Goal: Task Accomplishment & Management: Use online tool/utility

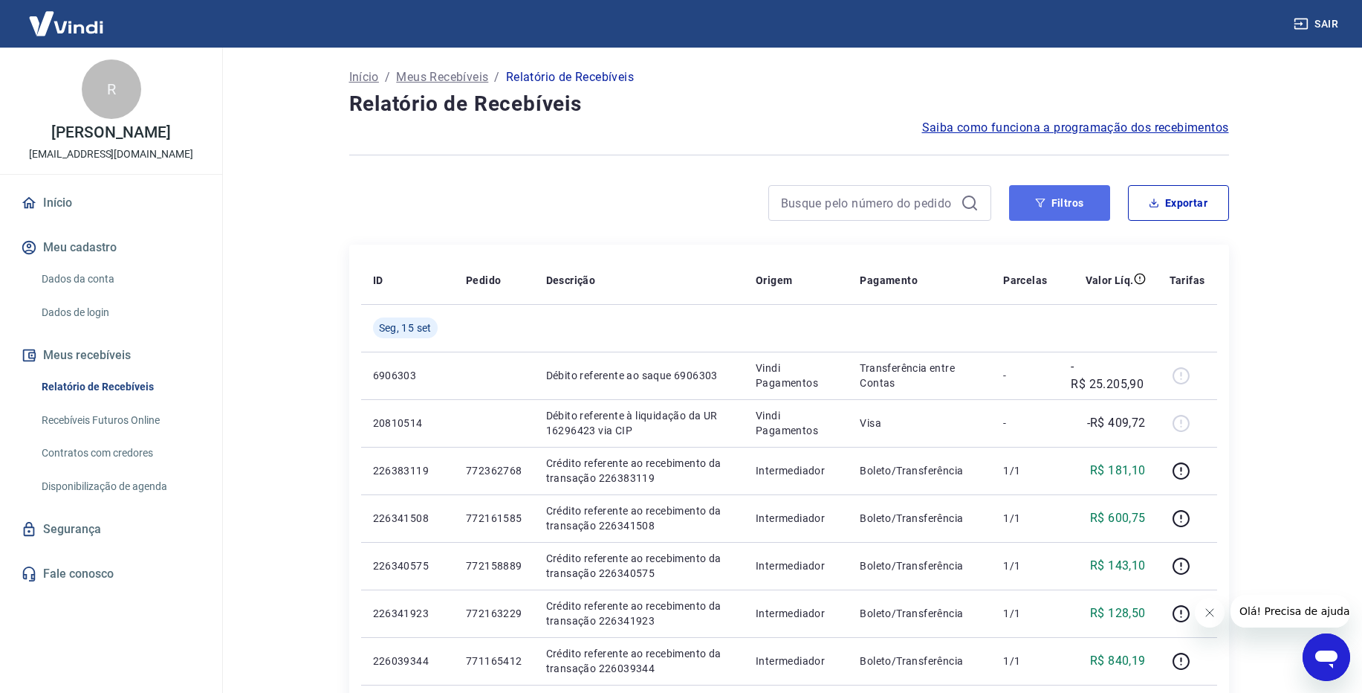
click at [1073, 204] on button "Filtros" at bounding box center [1059, 203] width 101 height 36
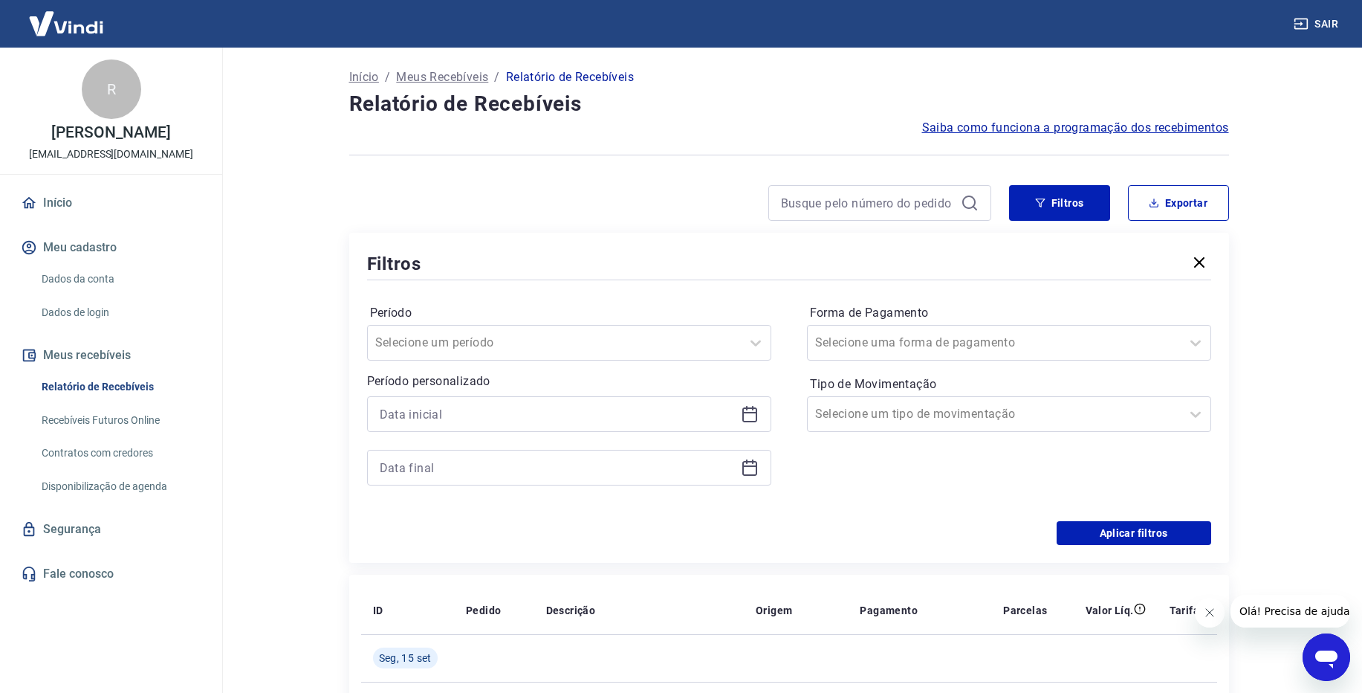
click at [669, 397] on div at bounding box center [569, 414] width 404 height 36
click at [679, 413] on input at bounding box center [557, 414] width 355 height 22
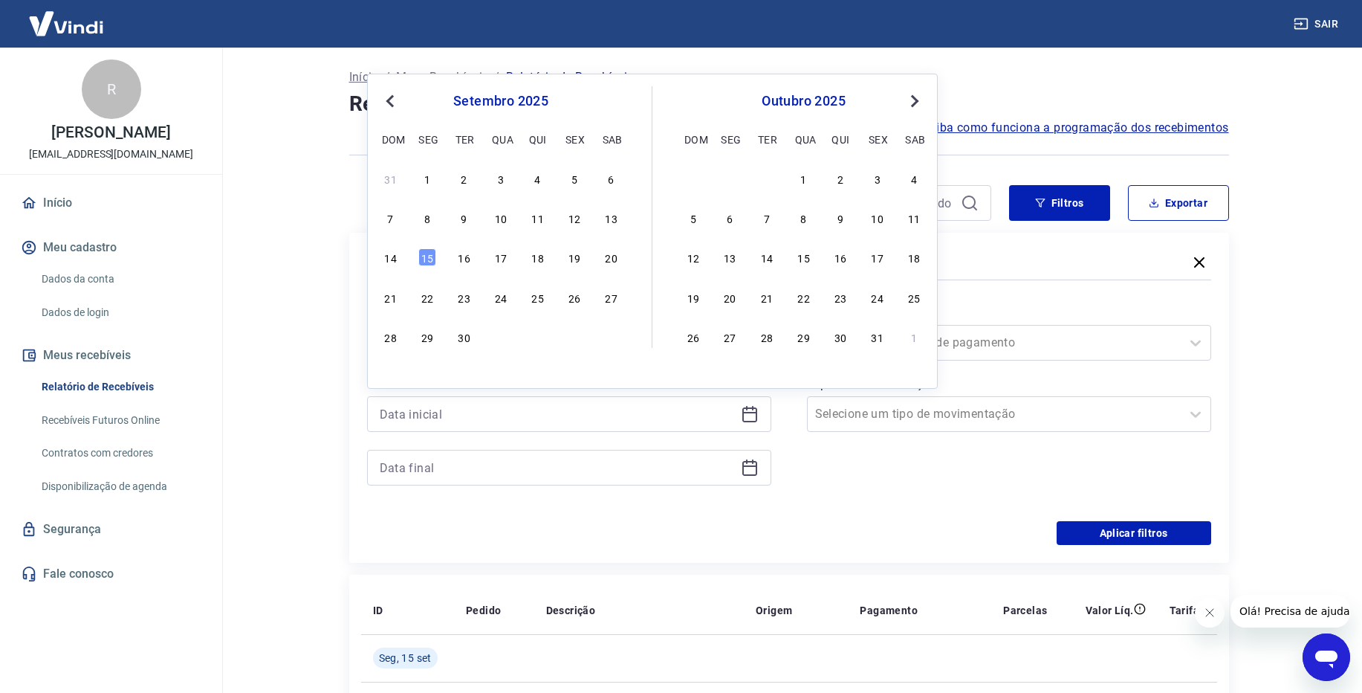
click at [392, 103] on span "Previous Month" at bounding box center [392, 100] width 0 height 17
click at [577, 343] on div "29" at bounding box center [575, 337] width 18 height 18
type input "[DATE]"
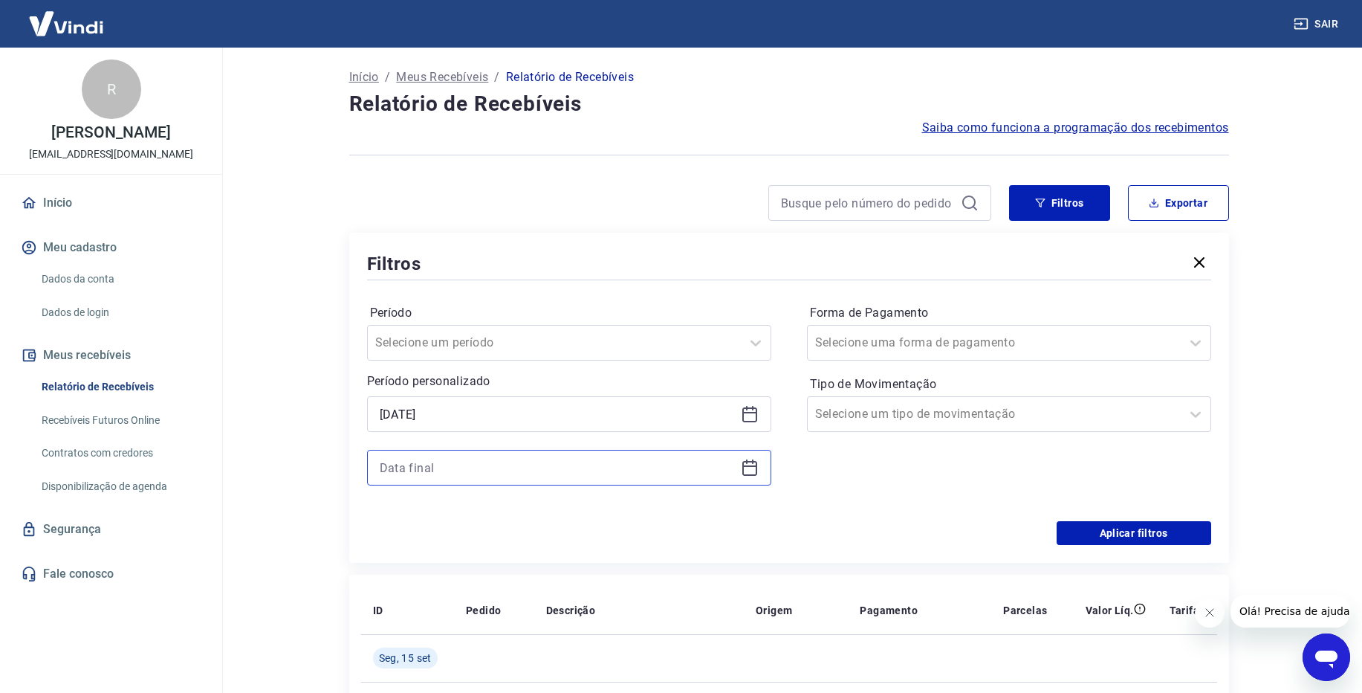
click at [661, 462] on input at bounding box center [557, 467] width 355 height 22
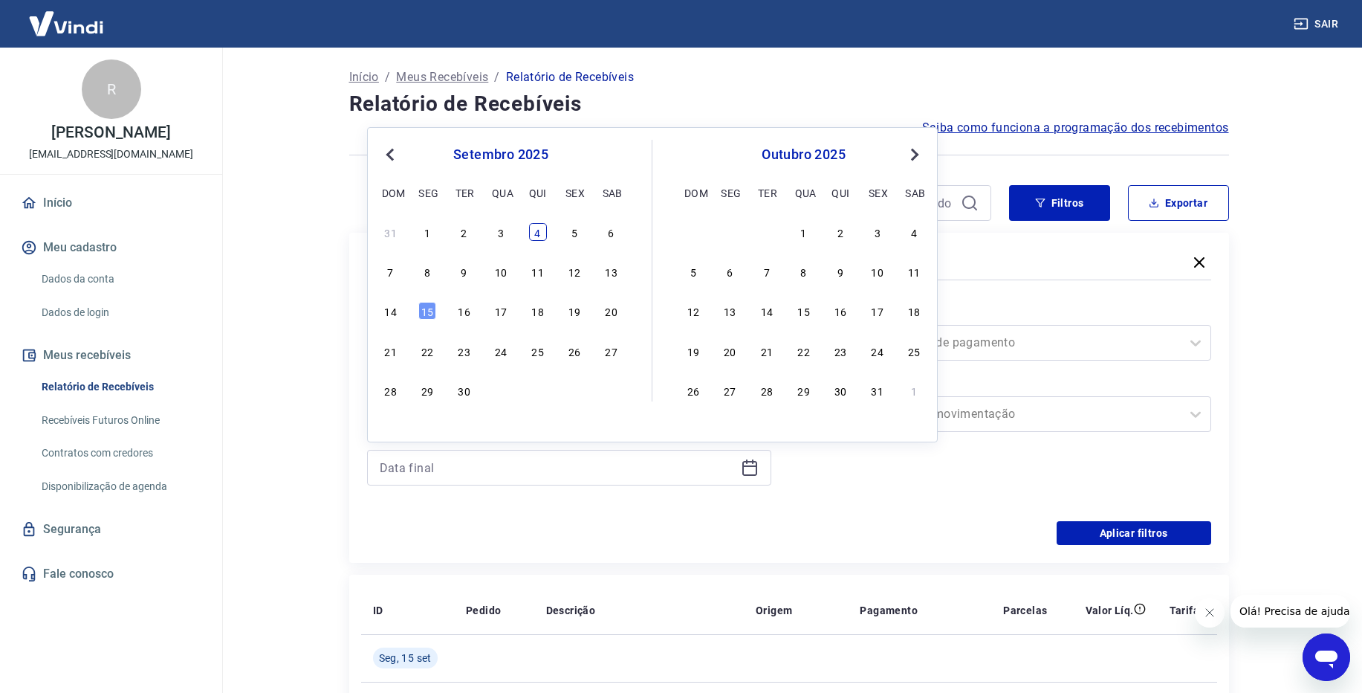
click at [541, 230] on div "4" at bounding box center [538, 232] width 18 height 18
type input "[DATE]"
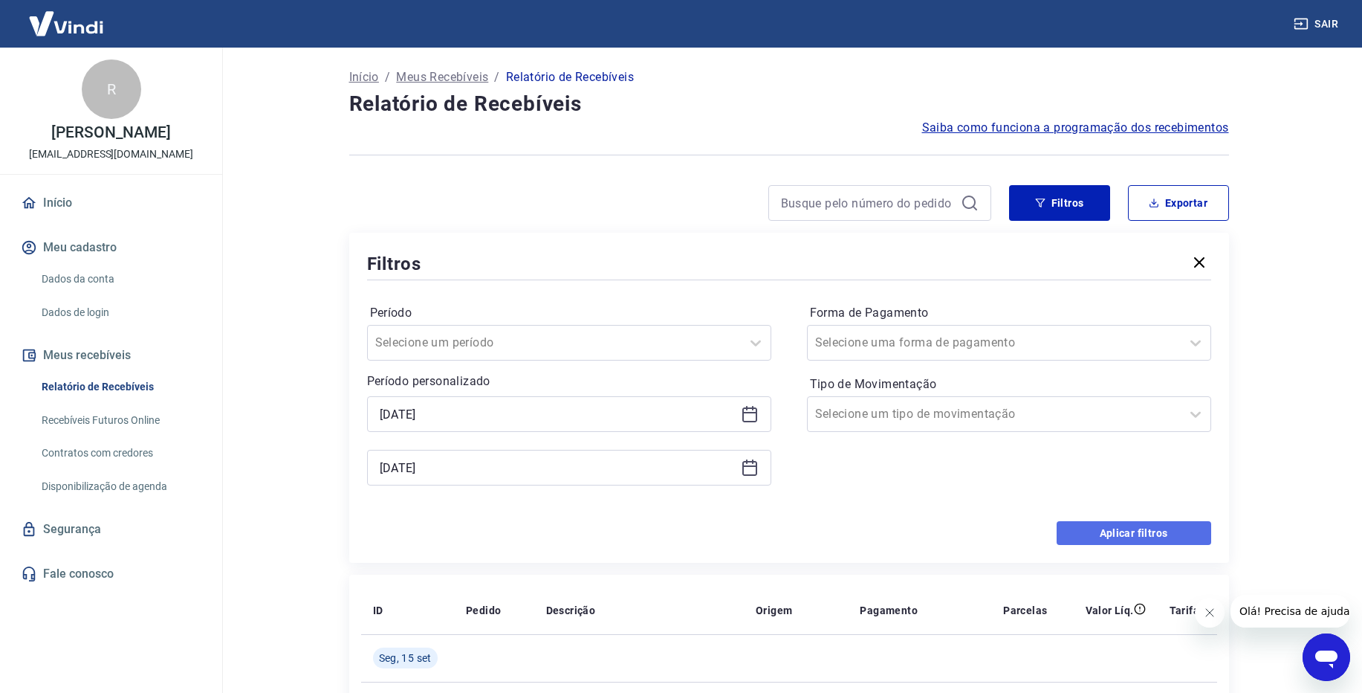
click at [1105, 531] on button "Aplicar filtros" at bounding box center [1134, 533] width 155 height 24
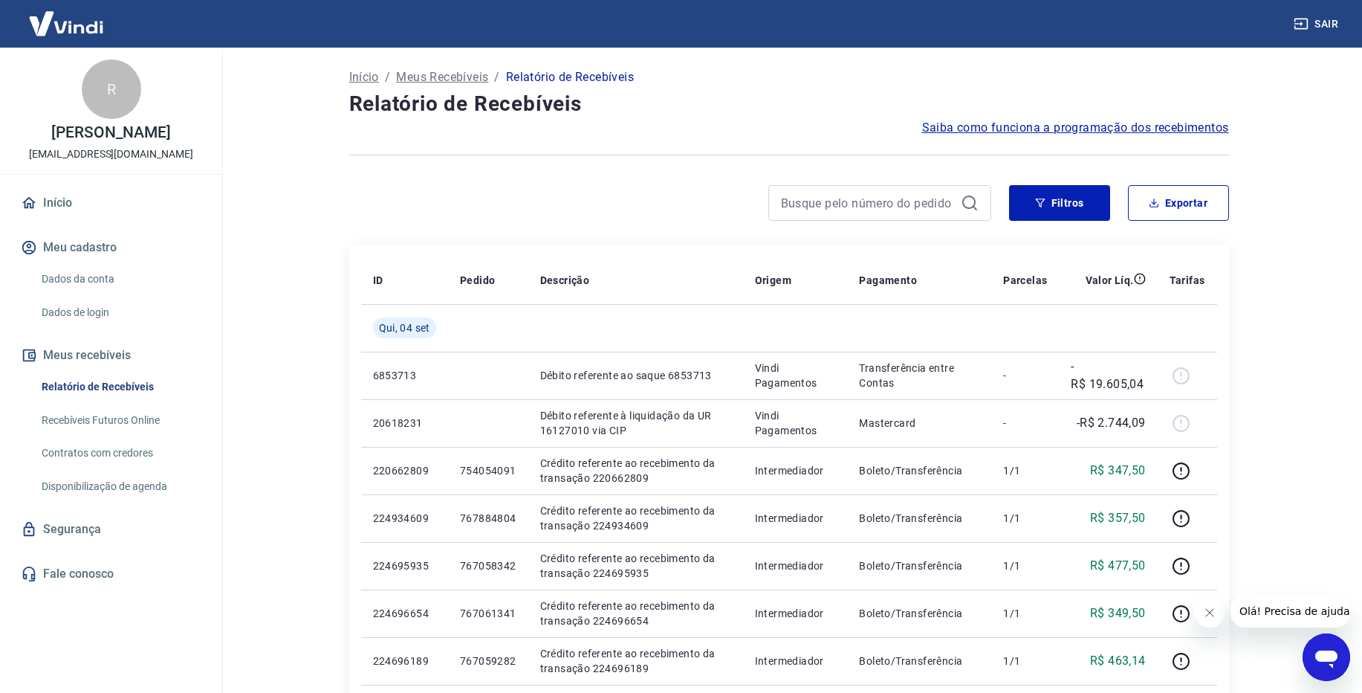
click at [1171, 191] on button "Exportar" at bounding box center [1178, 203] width 101 height 36
type input "[DATE]"
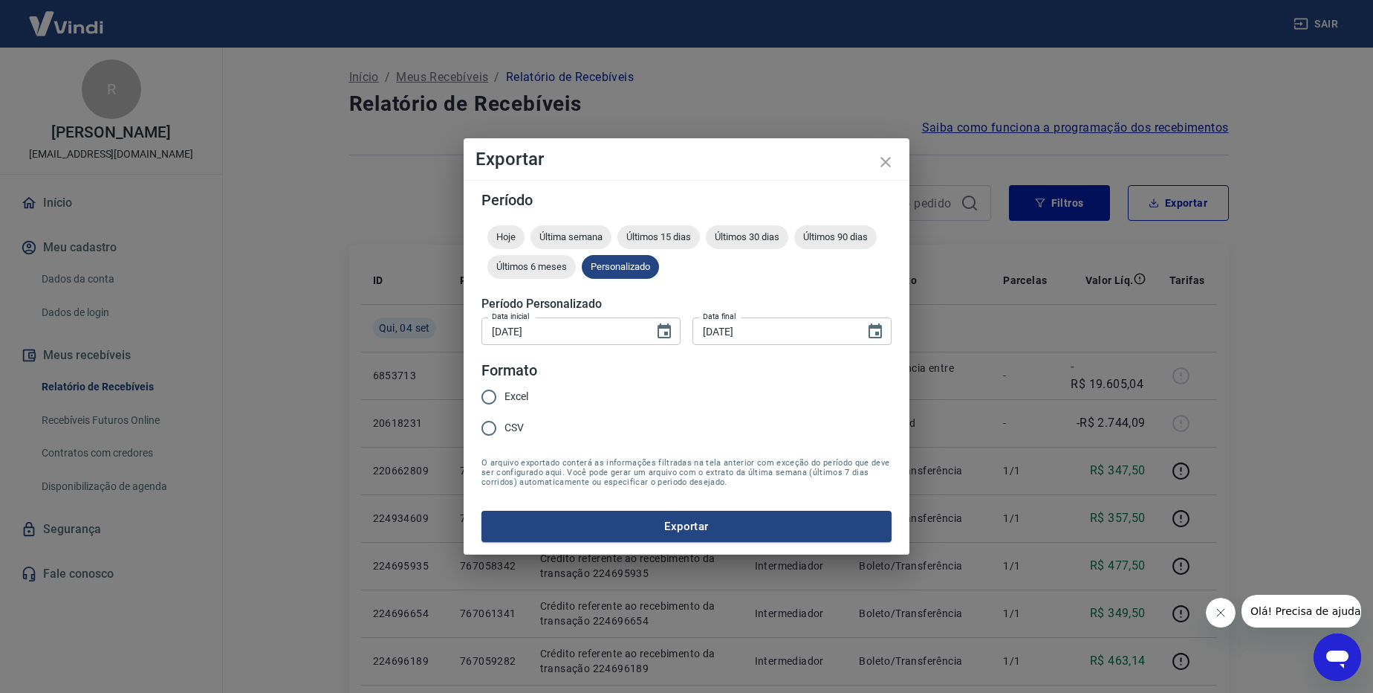
click at [522, 384] on label "Excel" at bounding box center [500, 396] width 55 height 31
click at [505, 384] on input "Excel" at bounding box center [488, 396] width 31 height 31
radio input "true"
click at [671, 525] on button "Exportar" at bounding box center [687, 526] width 410 height 31
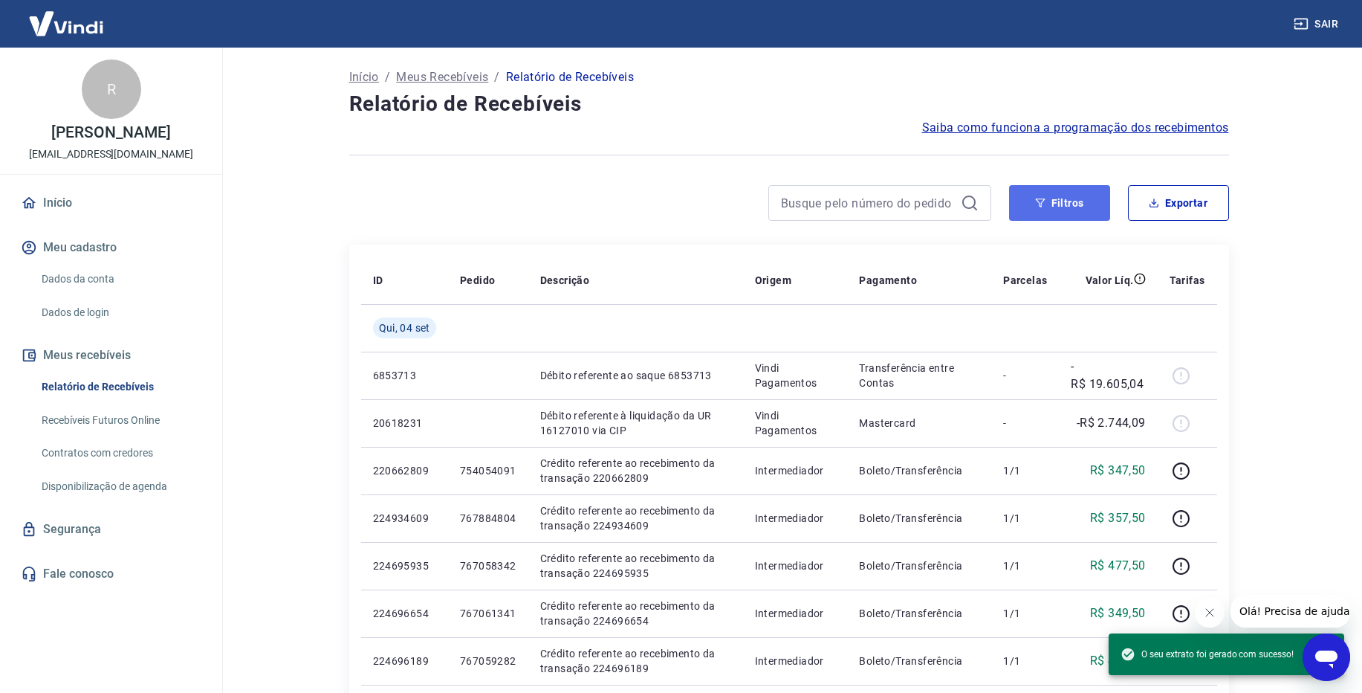
click at [1067, 207] on button "Filtros" at bounding box center [1059, 203] width 101 height 36
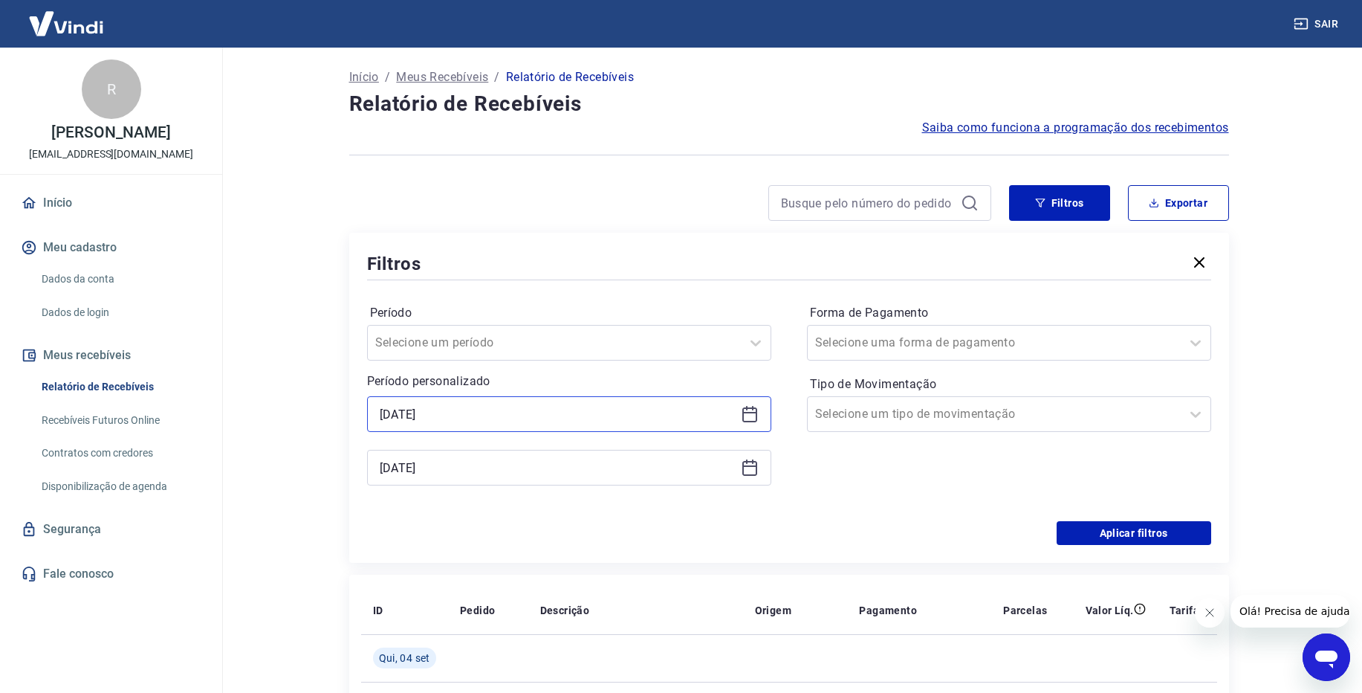
click at [656, 406] on input "[DATE]" at bounding box center [557, 414] width 355 height 22
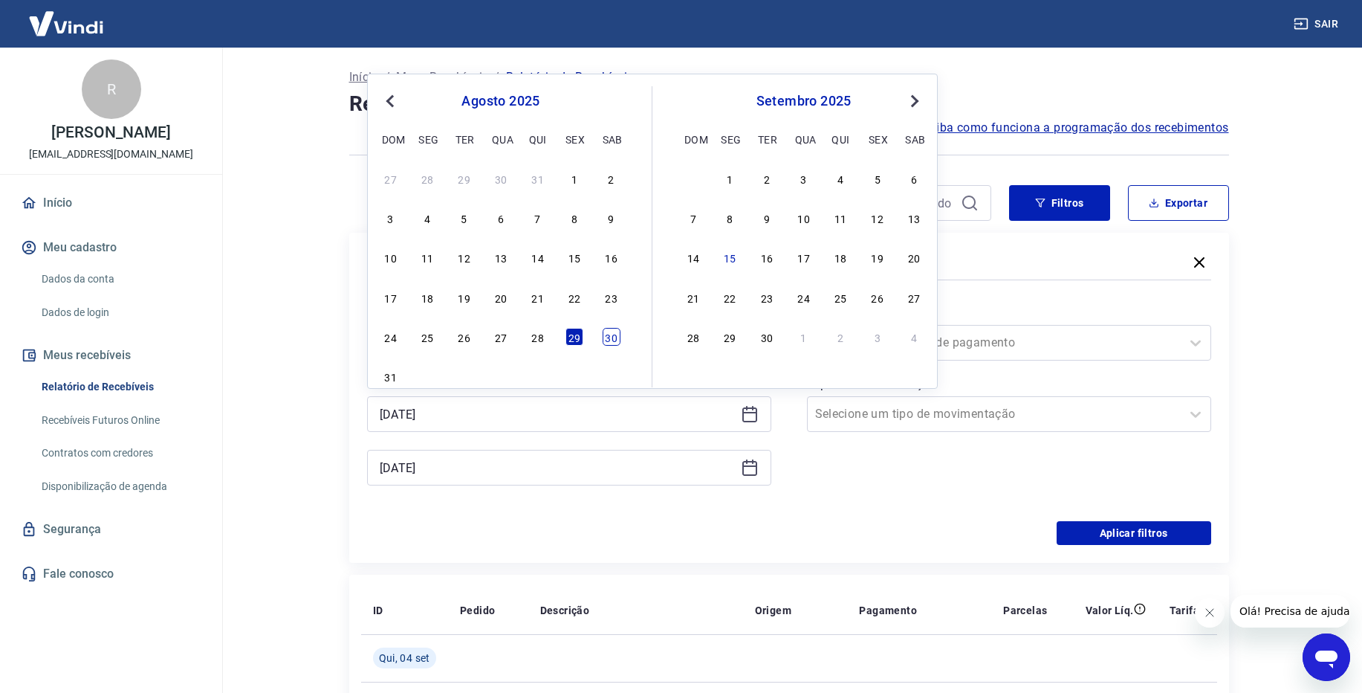
click at [612, 330] on div "30" at bounding box center [612, 337] width 18 height 18
type input "[DATE]"
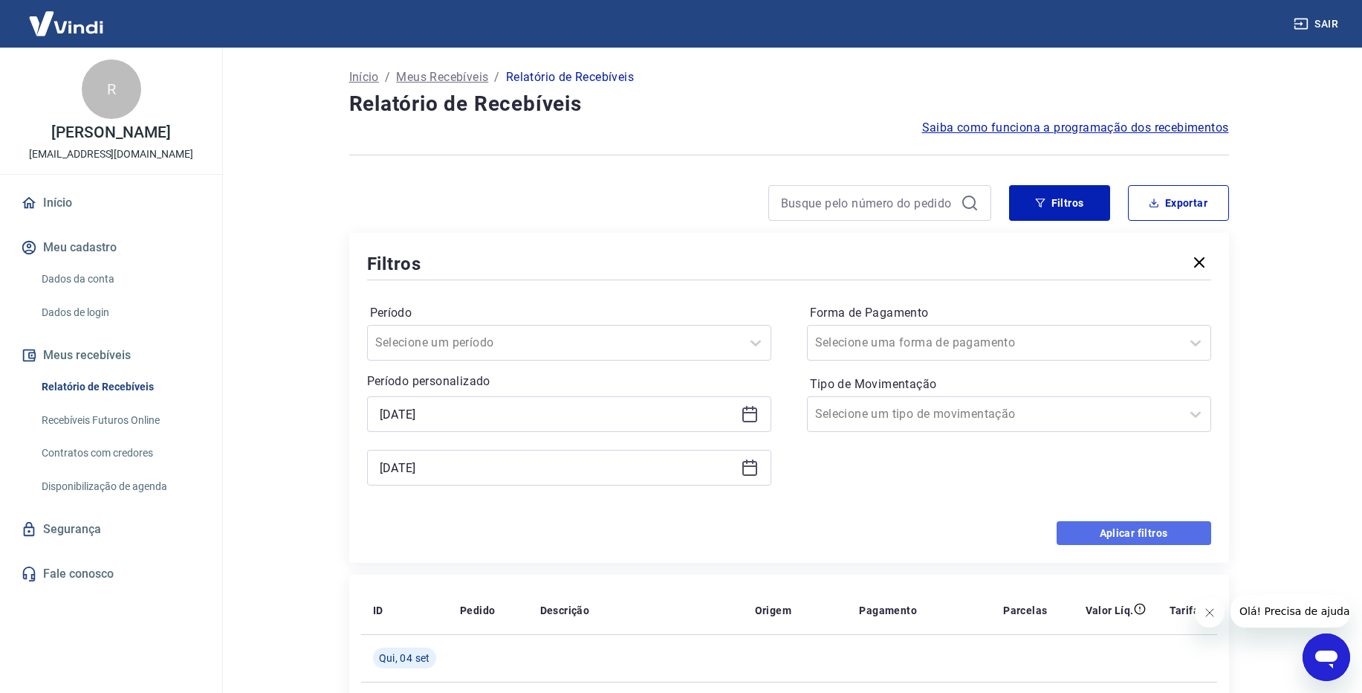
click at [1149, 526] on button "Aplicar filtros" at bounding box center [1134, 533] width 155 height 24
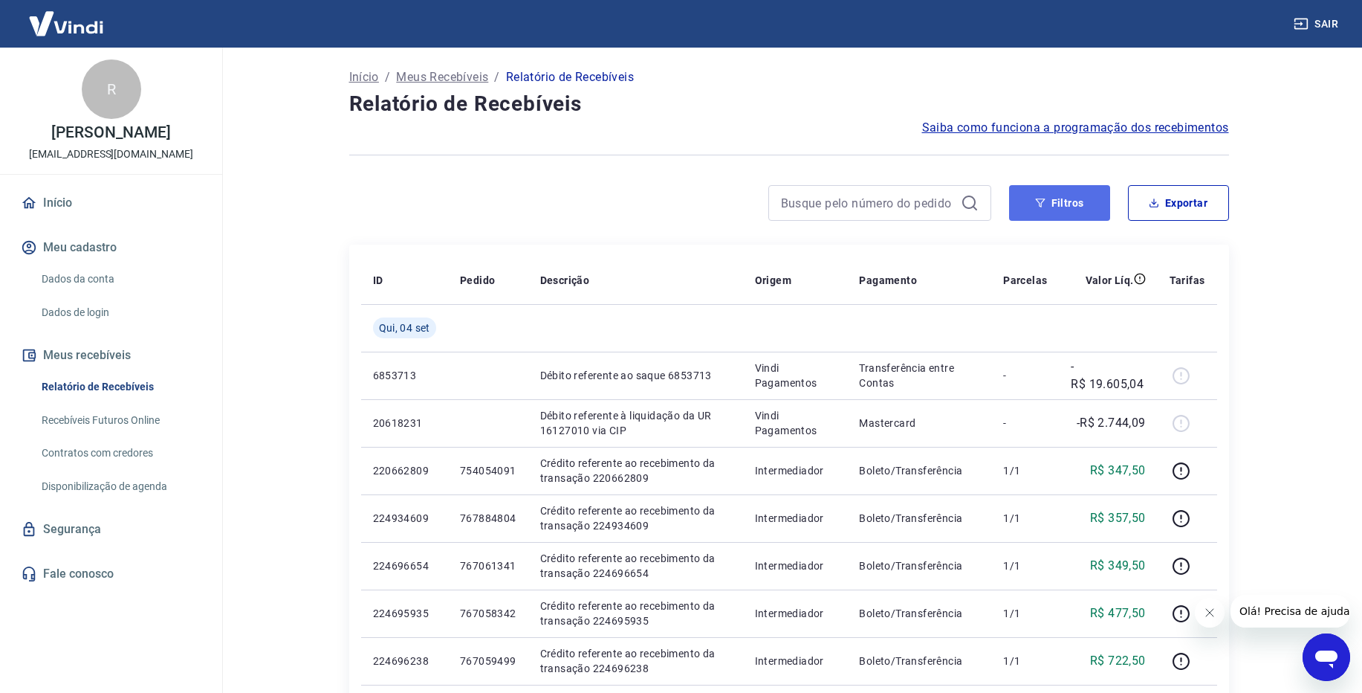
click at [1042, 201] on icon "button" at bounding box center [1040, 203] width 10 height 10
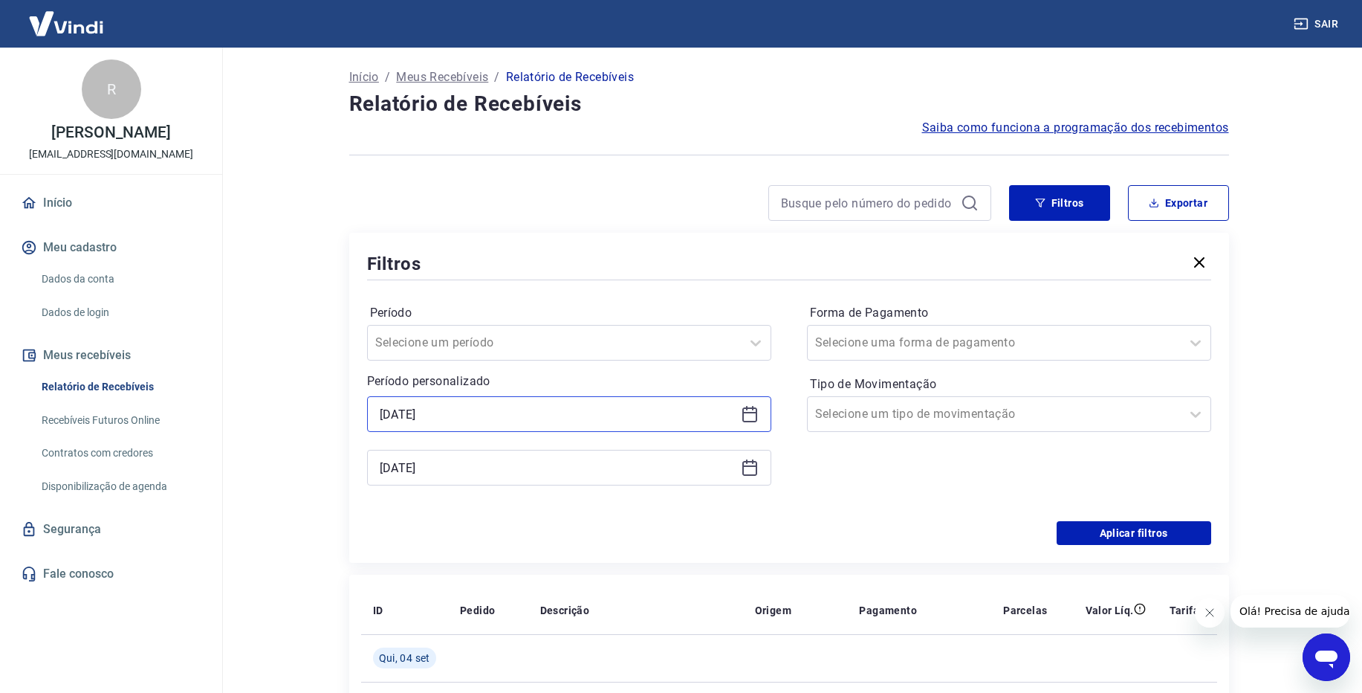
click at [659, 423] on input "[DATE]" at bounding box center [557, 414] width 355 height 22
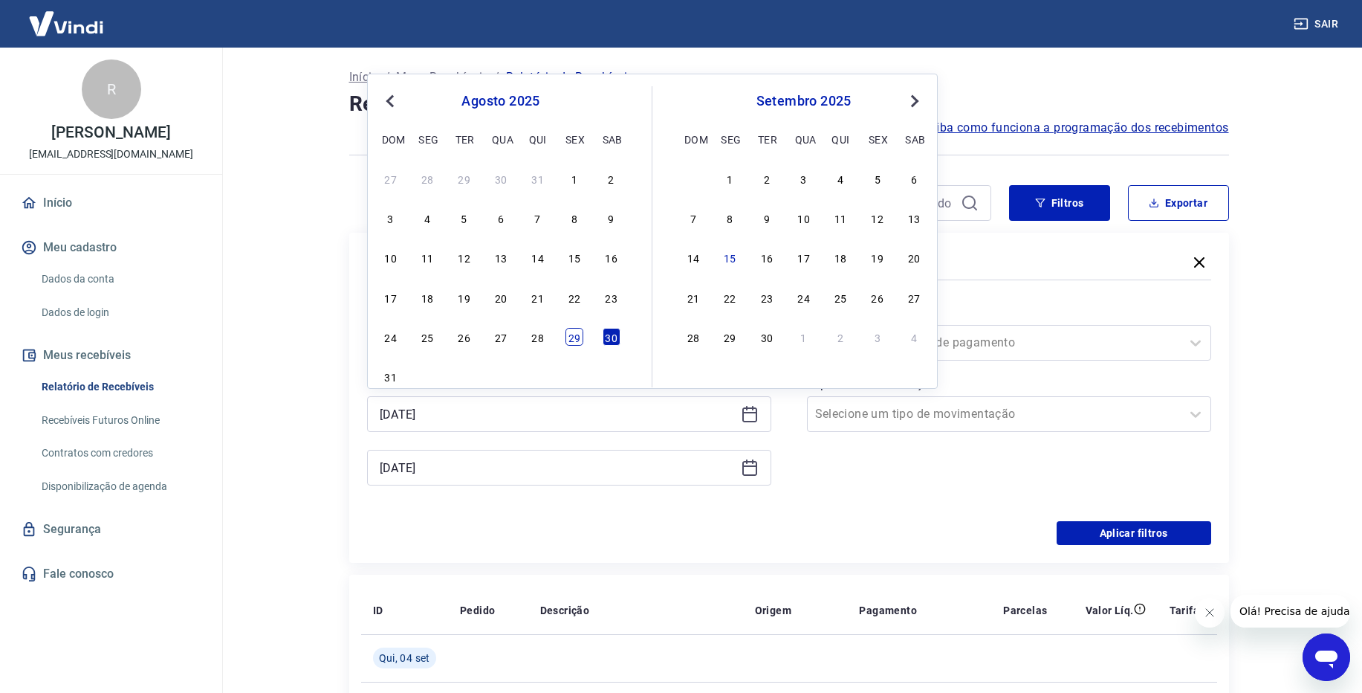
click at [568, 341] on div "29" at bounding box center [575, 337] width 18 height 18
type input "[DATE]"
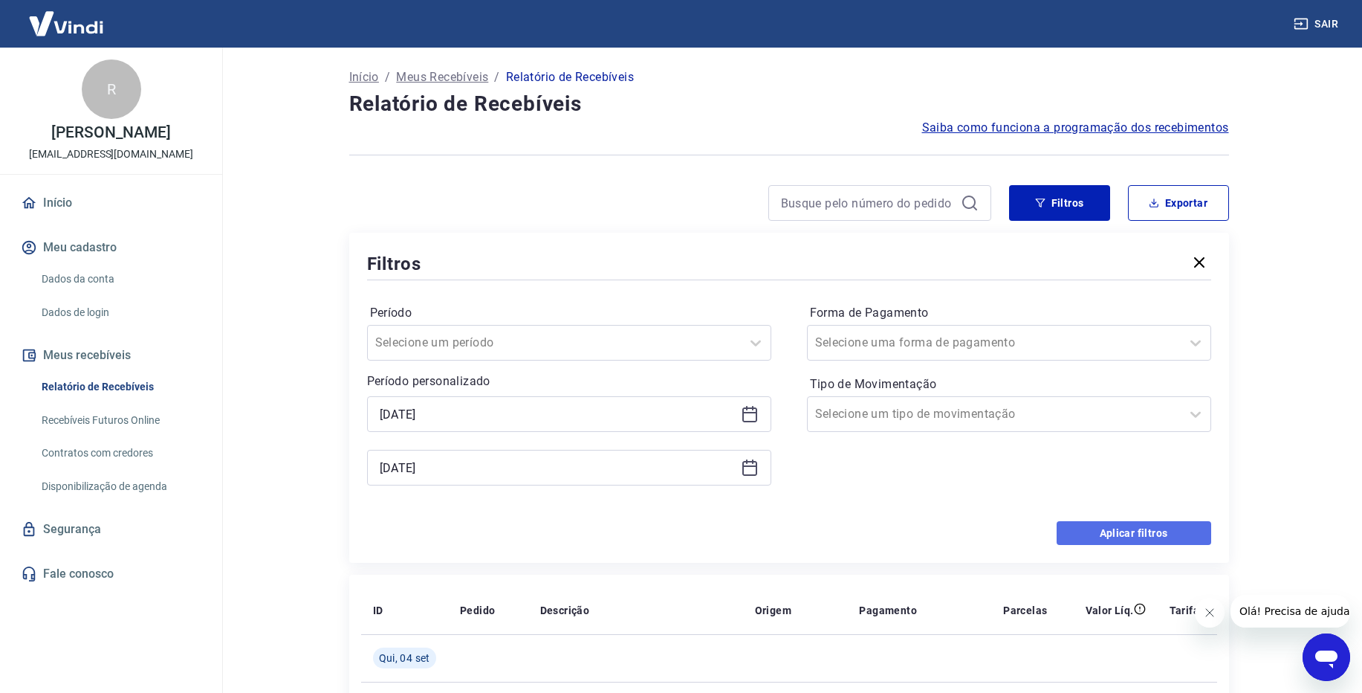
click at [1105, 537] on button "Aplicar filtros" at bounding box center [1134, 533] width 155 height 24
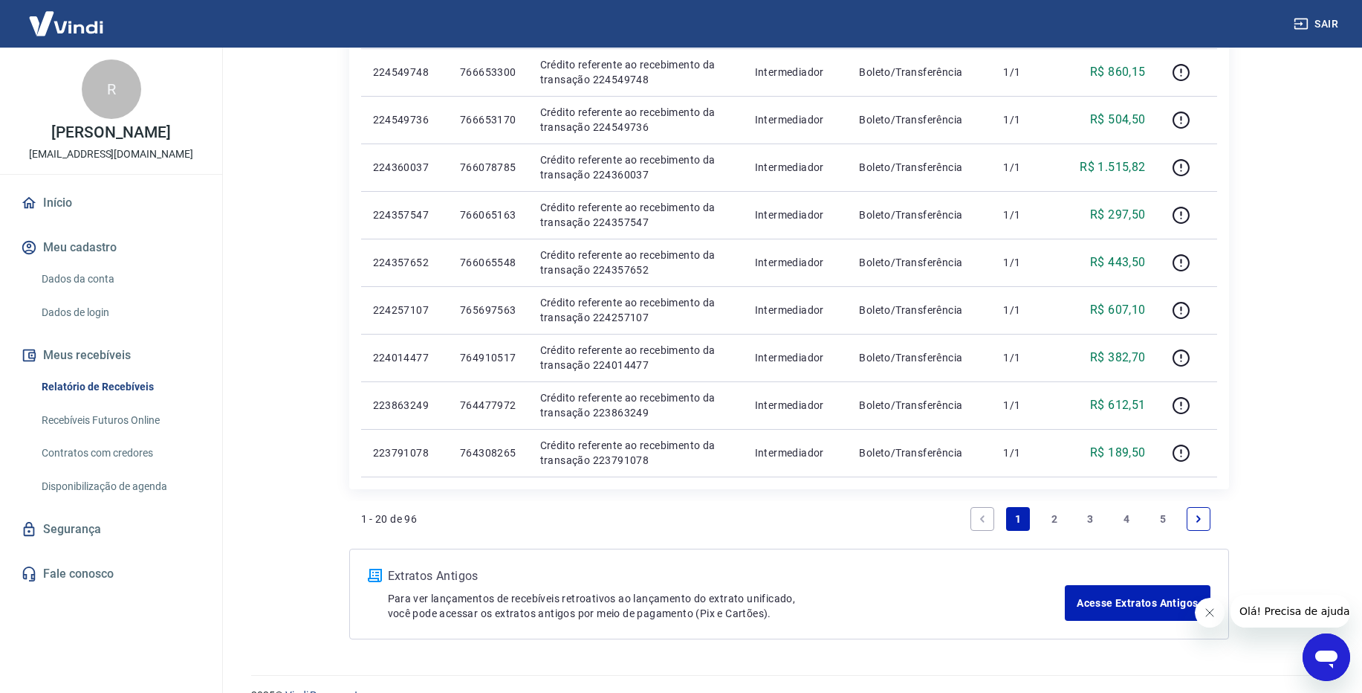
scroll to position [855, 0]
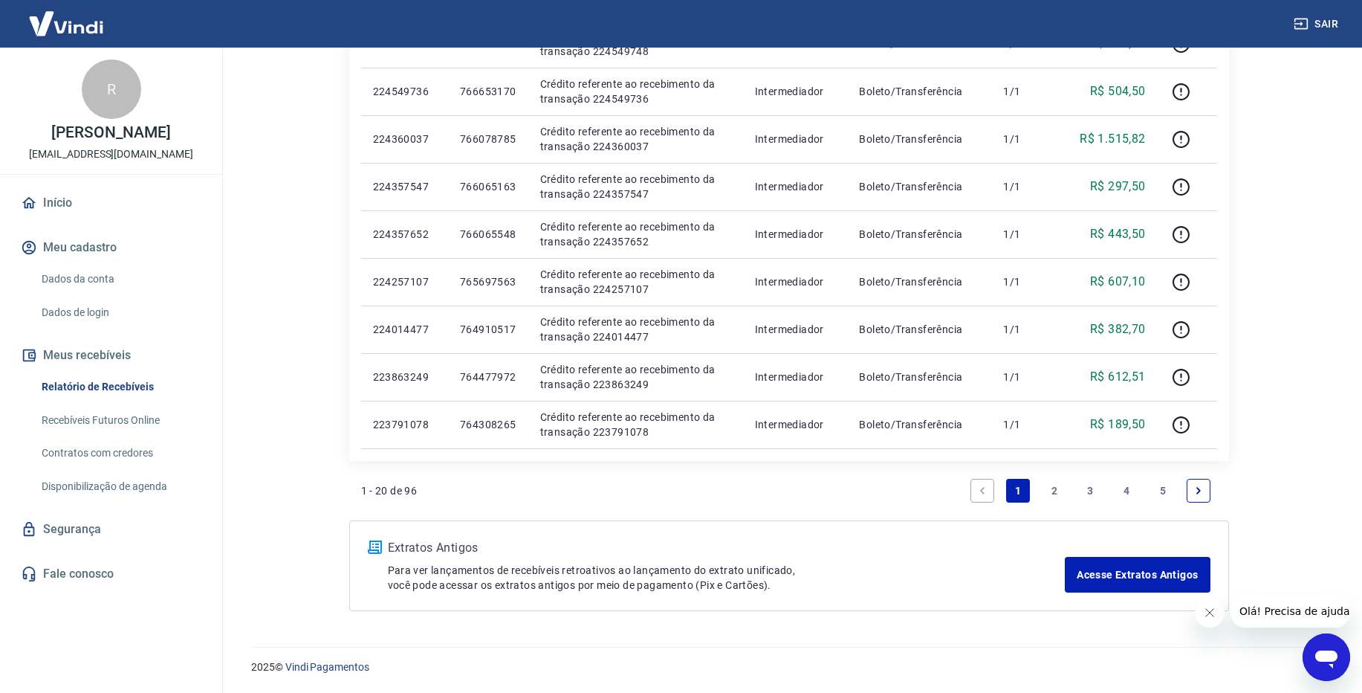
click at [1058, 487] on link "2" at bounding box center [1055, 491] width 24 height 24
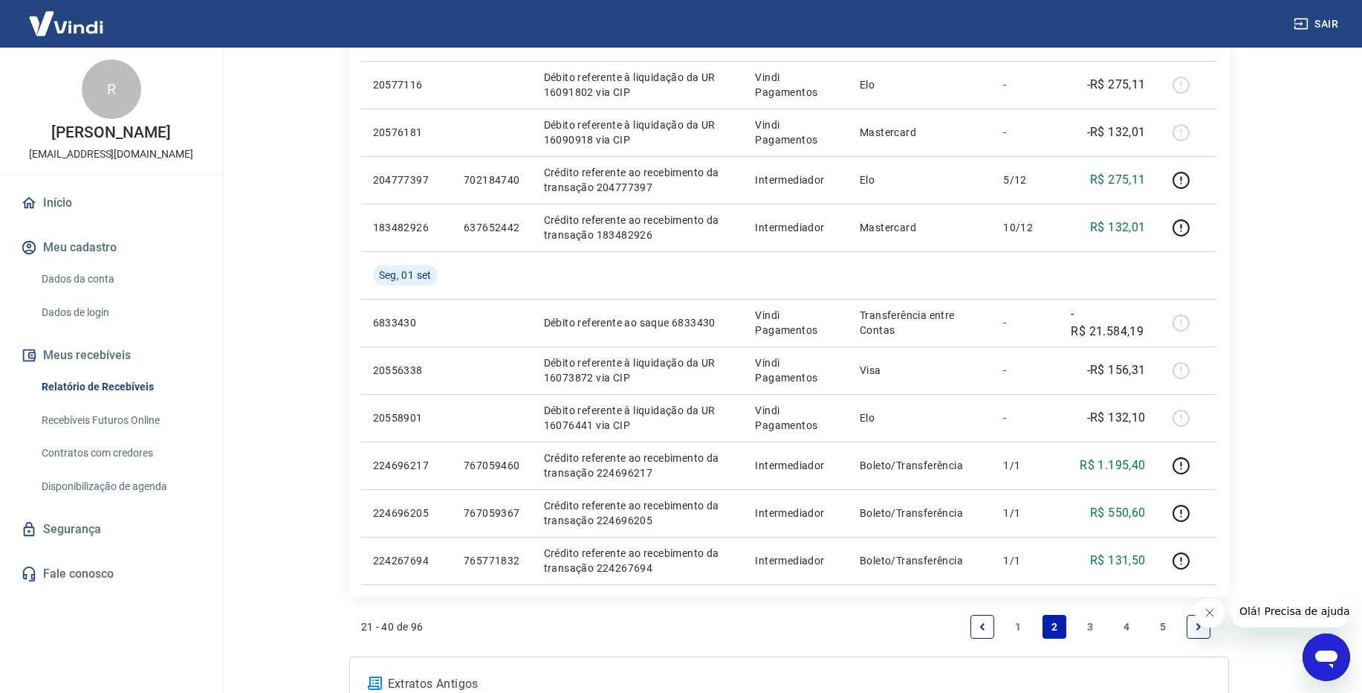
scroll to position [892, 0]
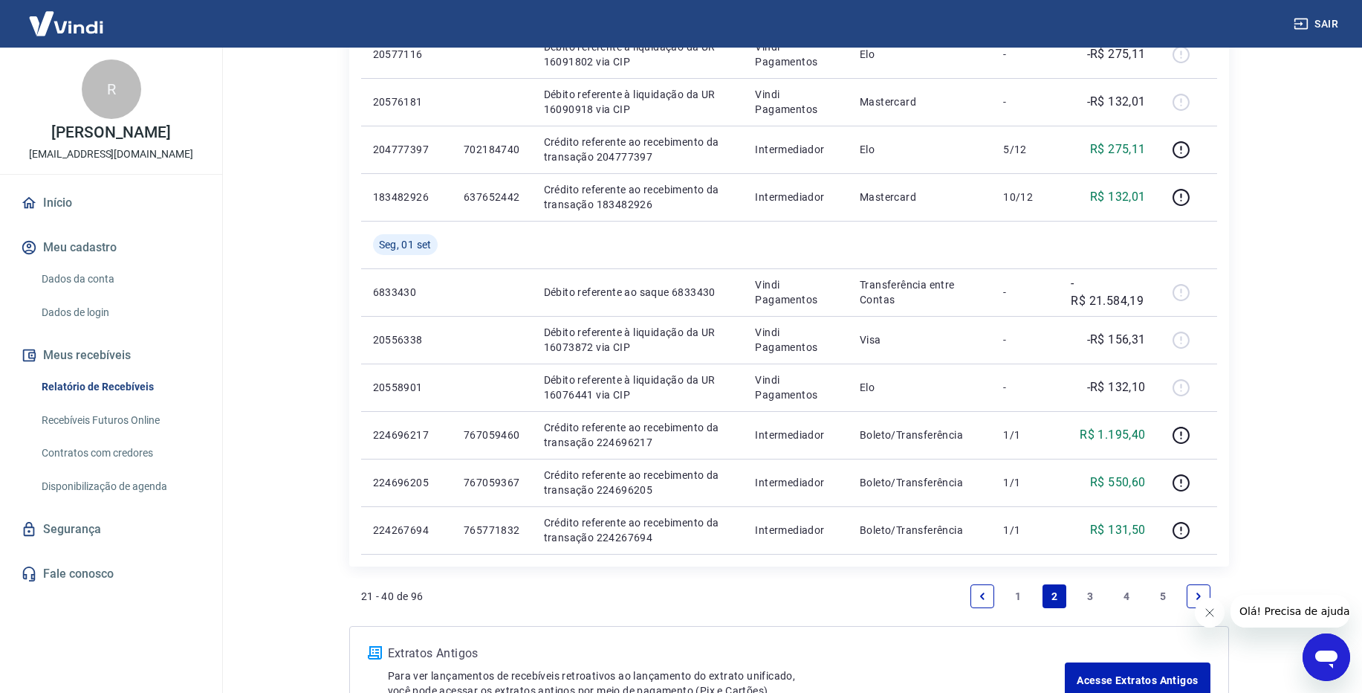
drag, startPoint x: 1091, startPoint y: 591, endPoint x: 1097, endPoint y: 596, distance: 7.9
click at [1096, 596] on link "3" at bounding box center [1090, 596] width 24 height 24
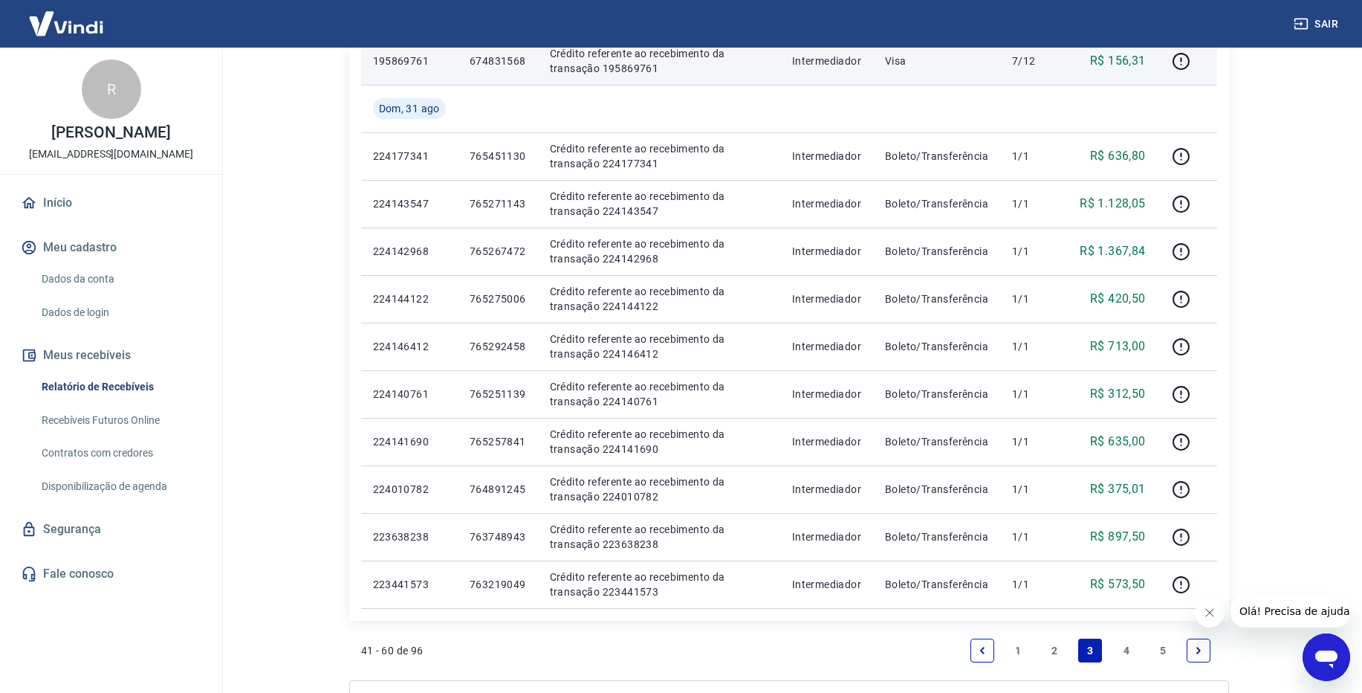
scroll to position [803, 0]
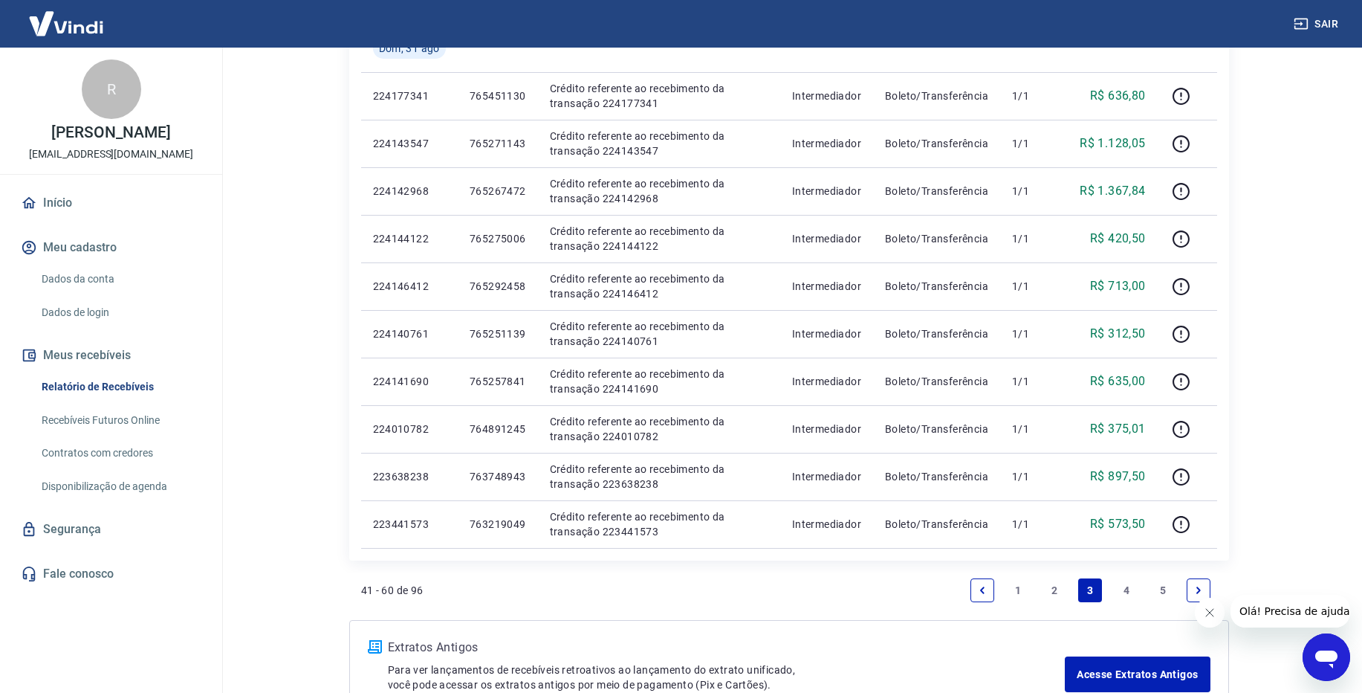
click at [1123, 593] on link "4" at bounding box center [1127, 590] width 24 height 24
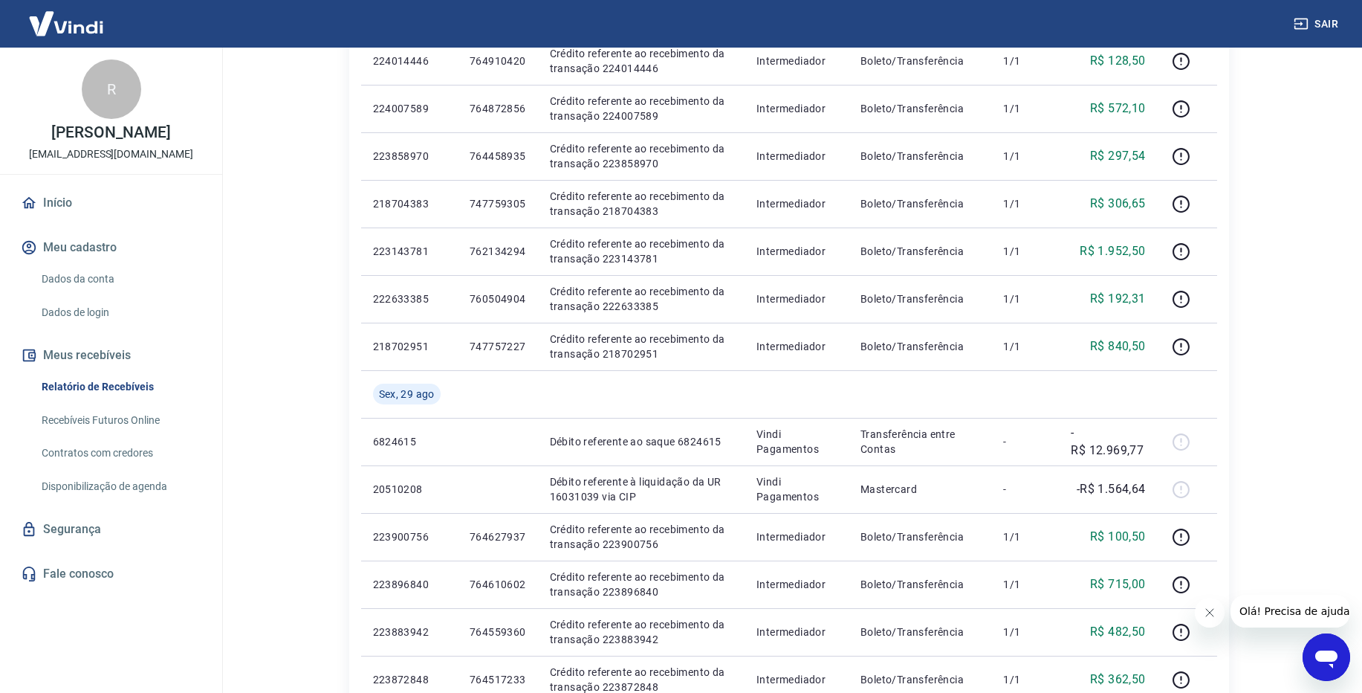
scroll to position [713, 0]
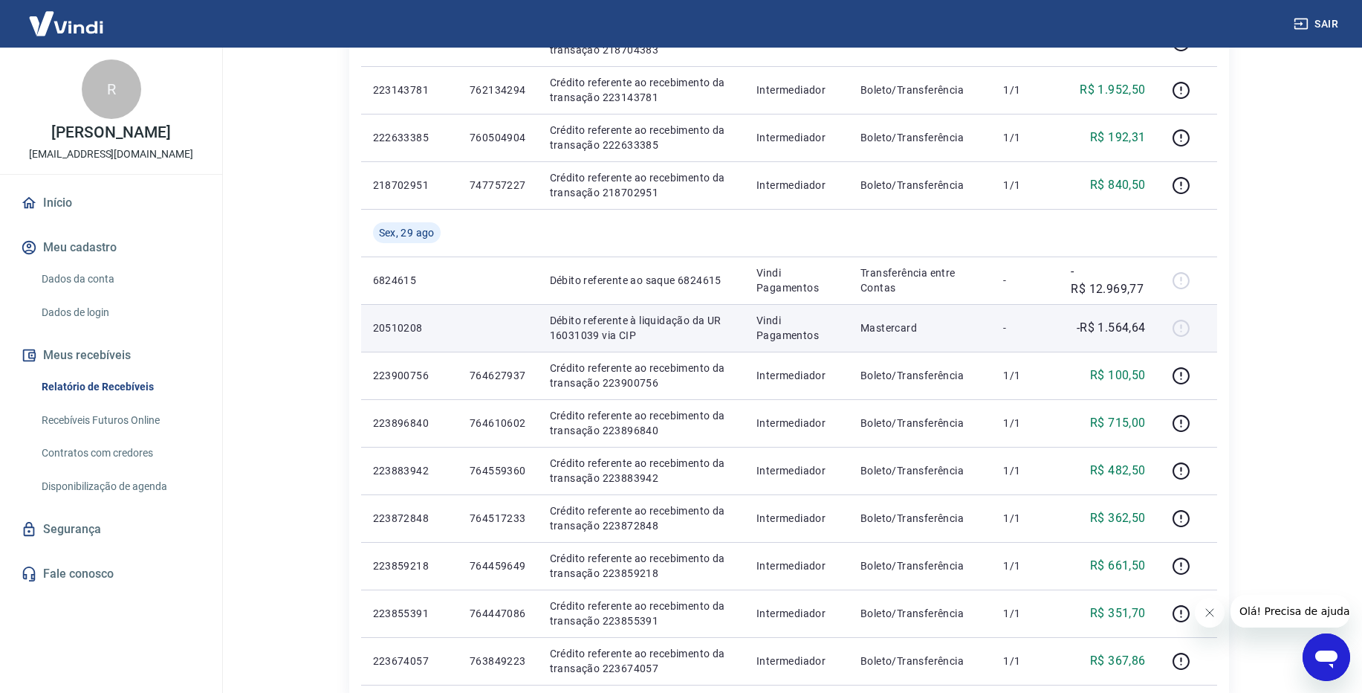
click at [384, 334] on p "20510208" at bounding box center [409, 327] width 73 height 15
copy p "20510208"
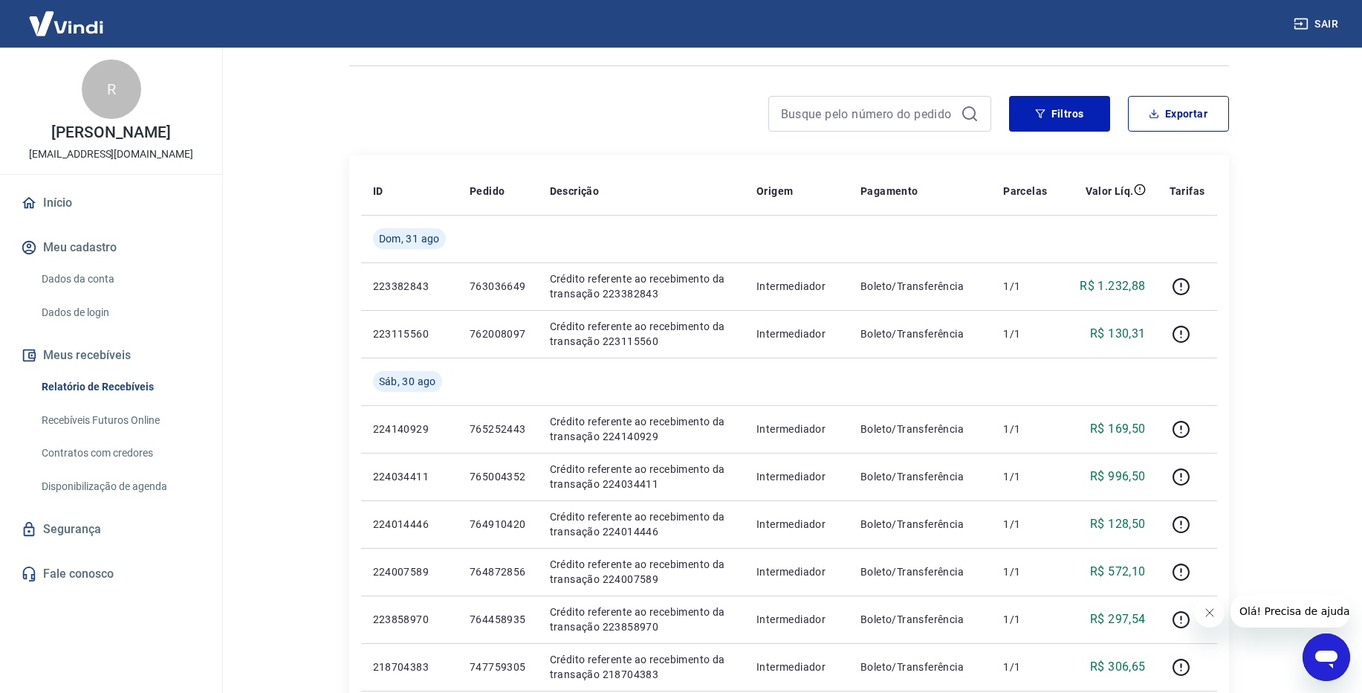
scroll to position [0, 0]
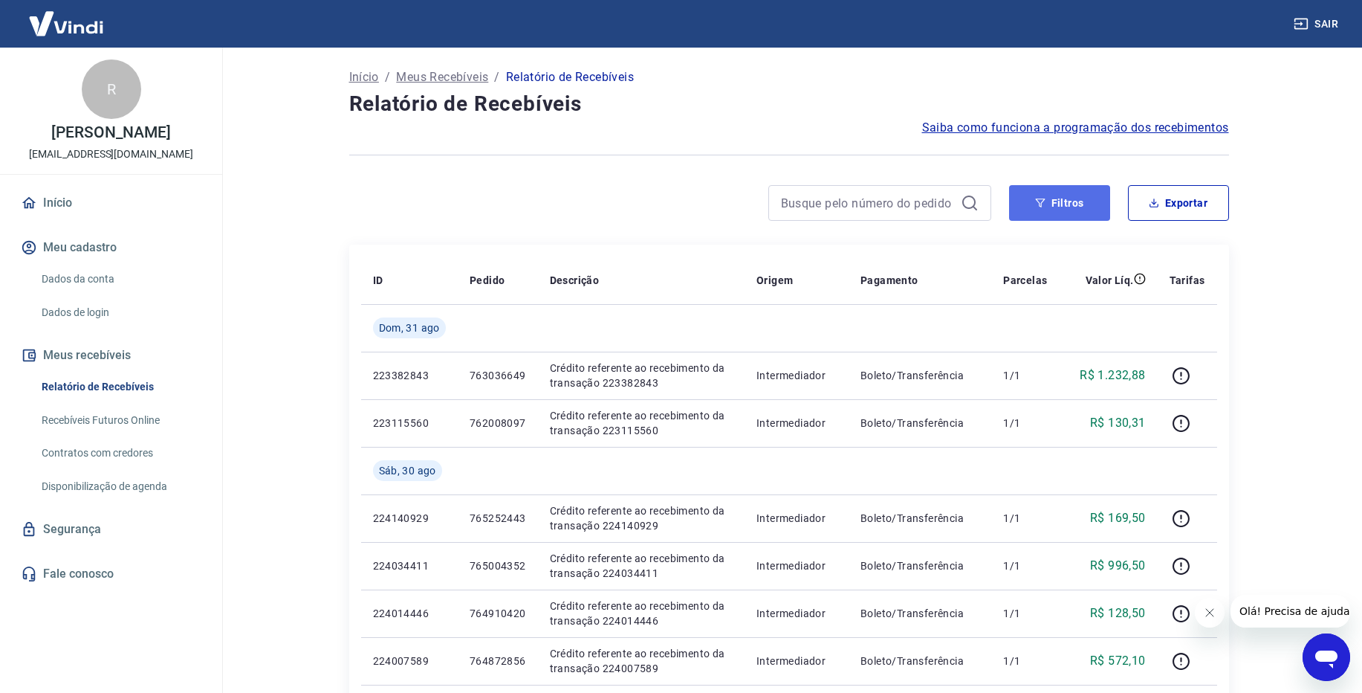
click at [1066, 211] on button "Filtros" at bounding box center [1059, 203] width 101 height 36
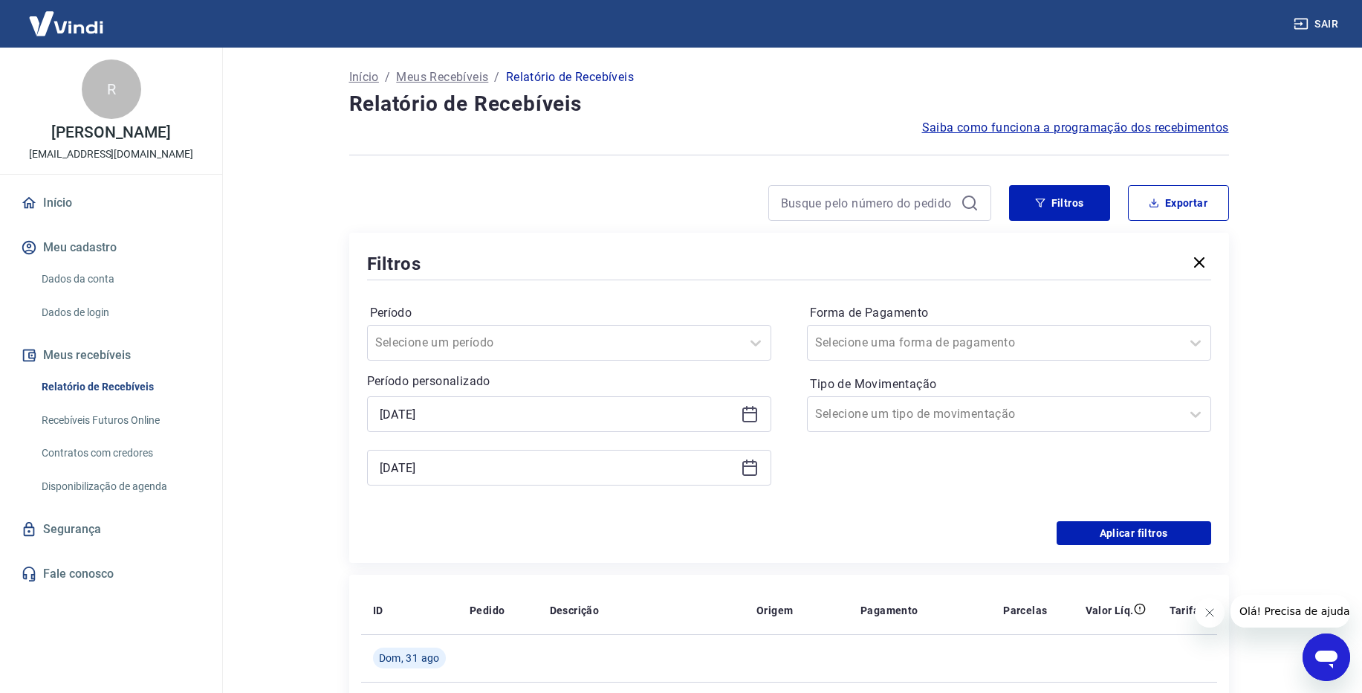
click at [753, 424] on div "[DATE]" at bounding box center [569, 414] width 404 height 36
click at [764, 415] on div "[DATE]" at bounding box center [569, 414] width 404 height 36
click at [737, 413] on div "[DATE]" at bounding box center [569, 414] width 404 height 36
click at [738, 414] on div "[DATE]" at bounding box center [569, 414] width 404 height 36
click at [750, 412] on icon at bounding box center [749, 412] width 15 height 1
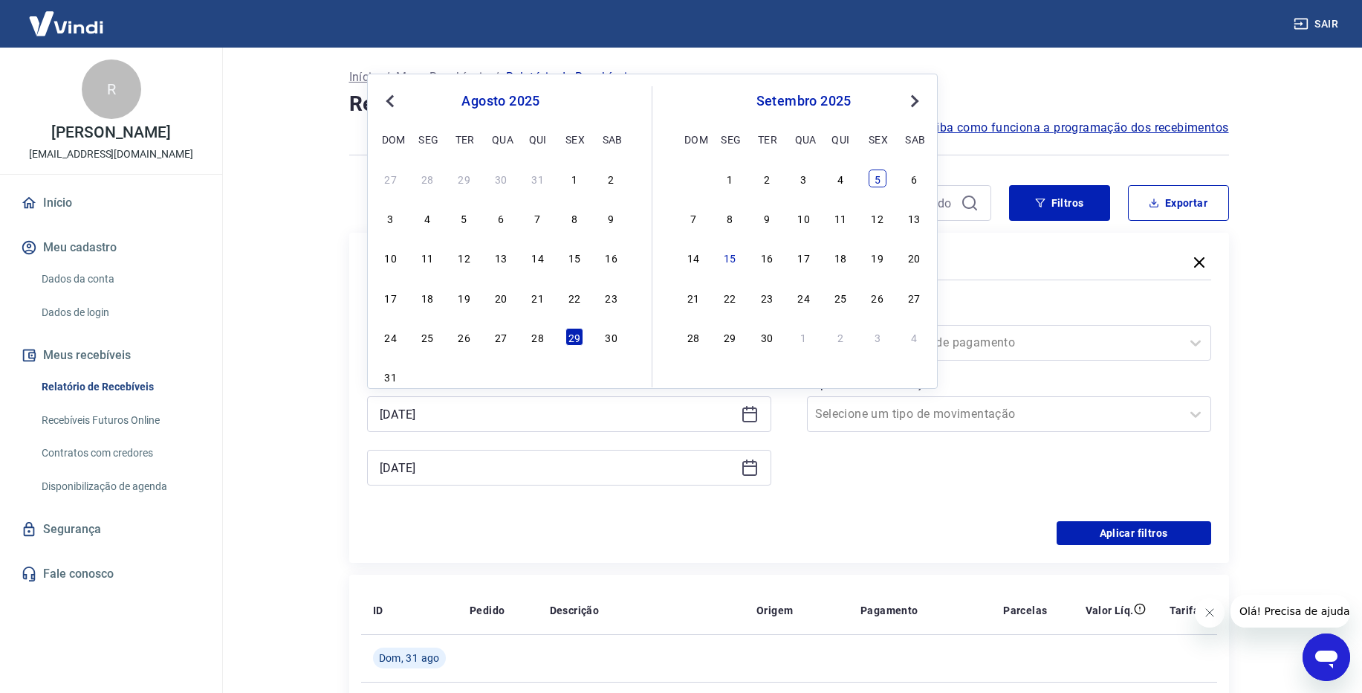
click at [882, 180] on div "5" at bounding box center [878, 178] width 18 height 18
type input "[DATE]"
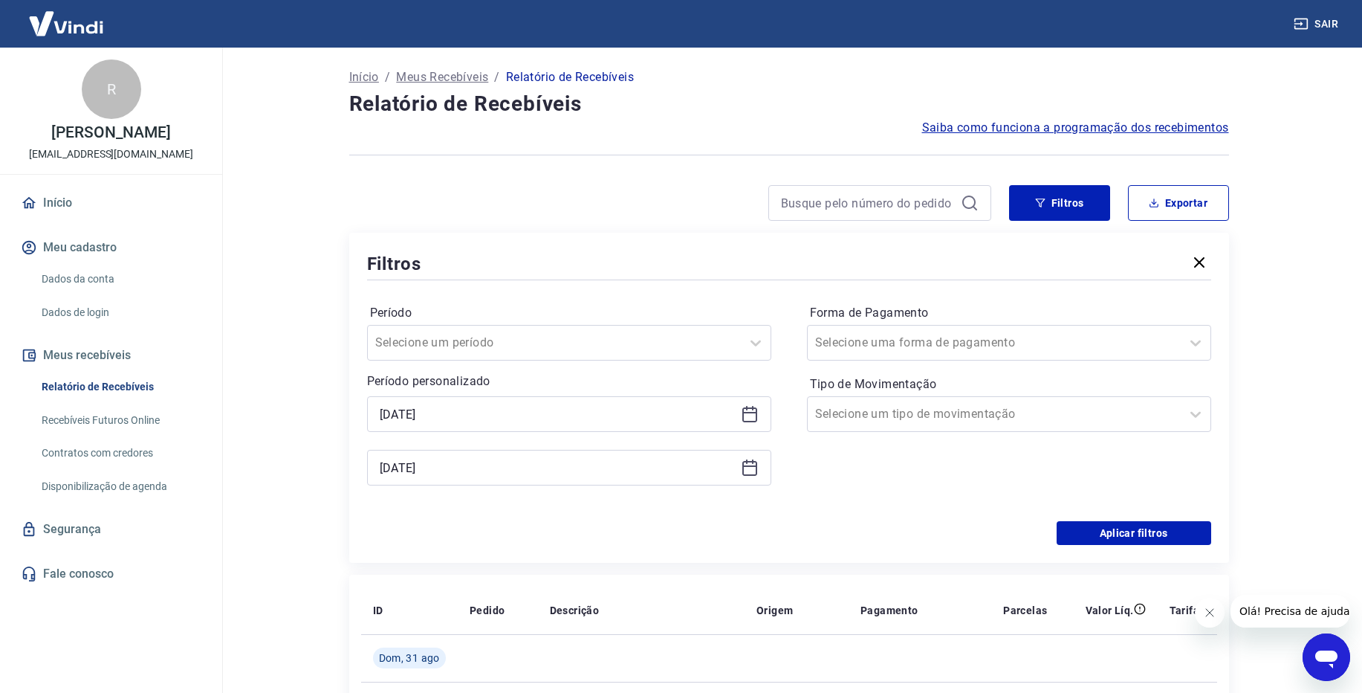
click at [756, 468] on icon at bounding box center [749, 468] width 15 height 15
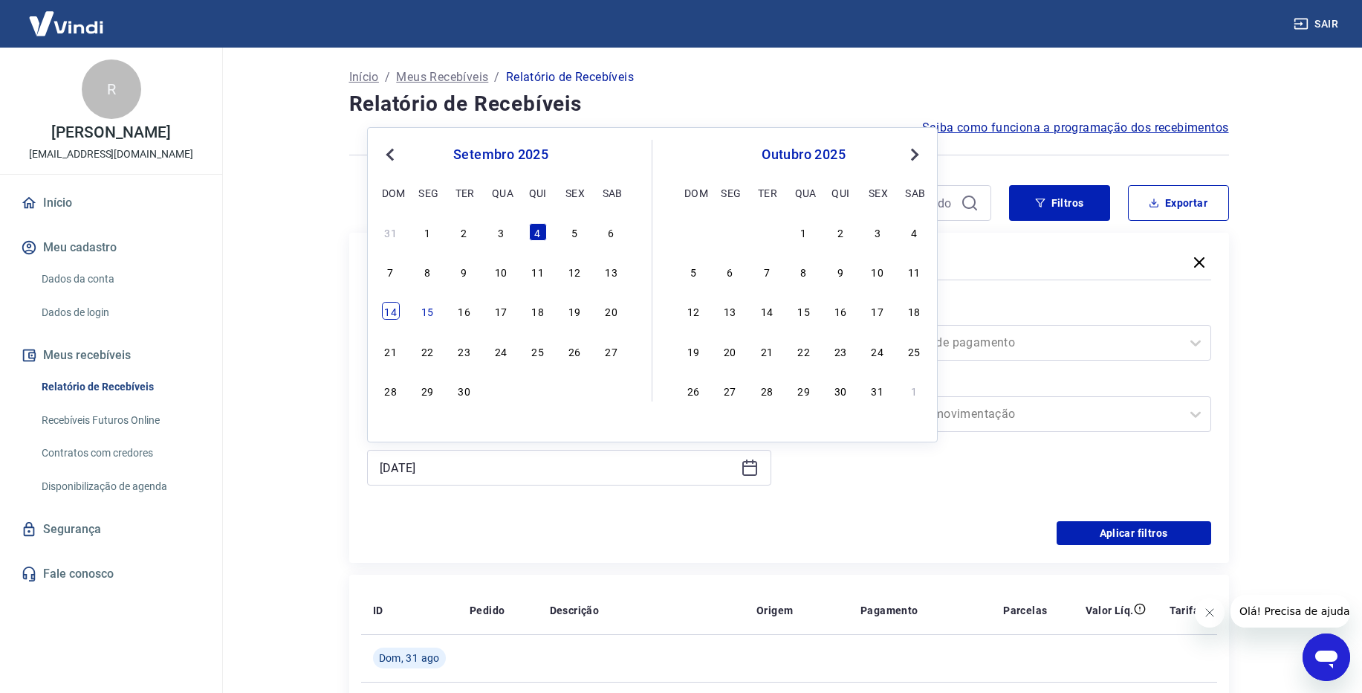
click at [396, 306] on div "14" at bounding box center [391, 311] width 18 height 18
type input "[DATE]"
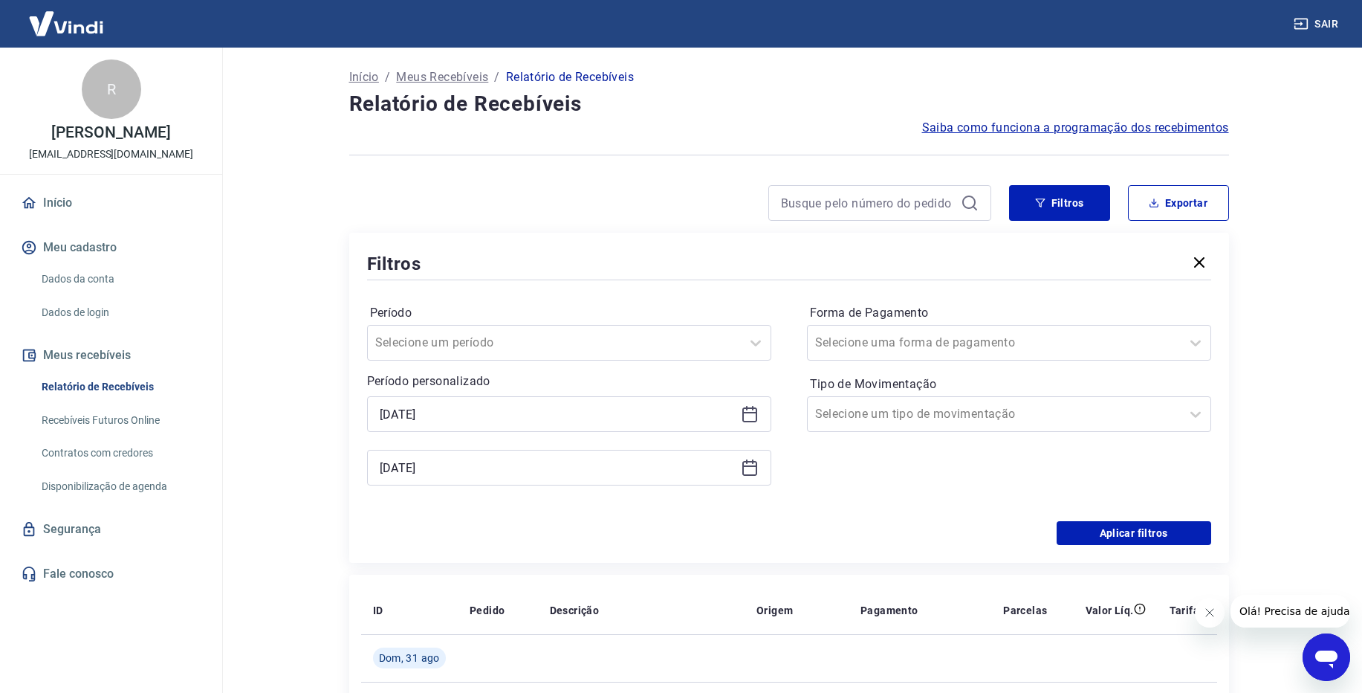
click at [1163, 520] on div "Período Selecione um período Período personalizado Selected date: [DATE] [DATE]…" at bounding box center [789, 402] width 844 height 238
click at [1163, 528] on button "Aplicar filtros" at bounding box center [1134, 533] width 155 height 24
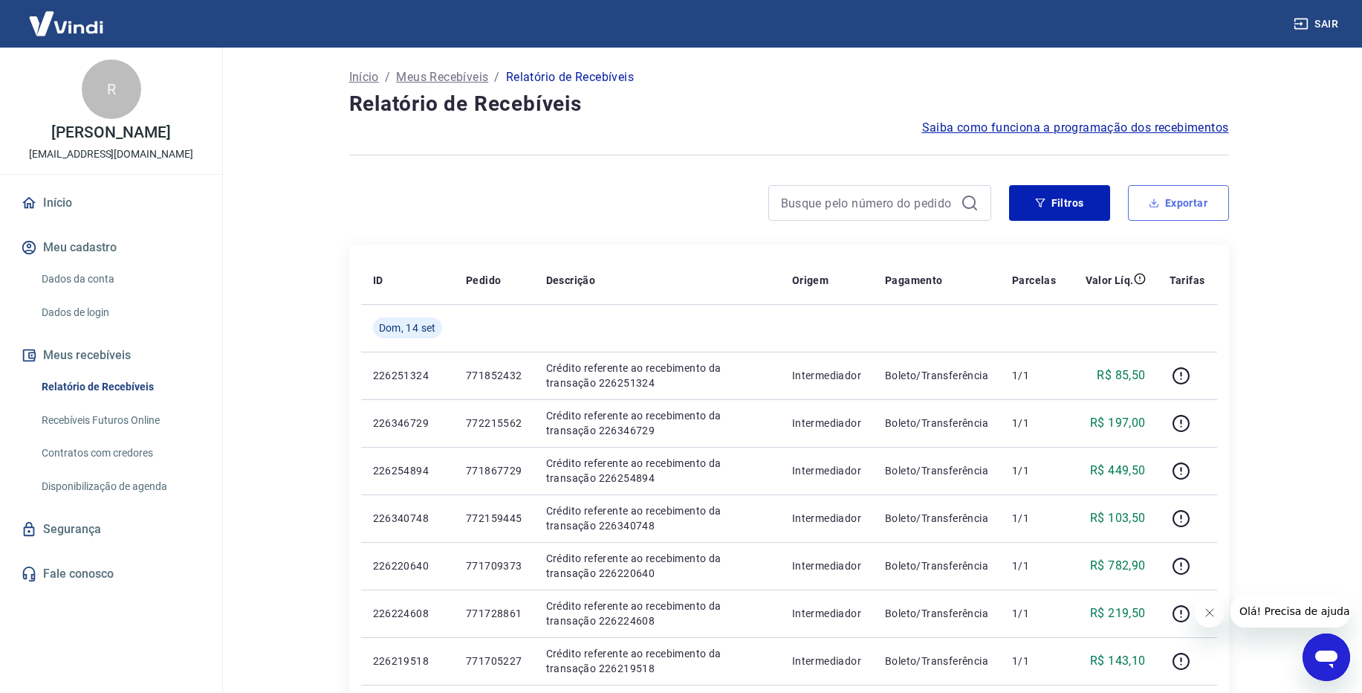
click at [1168, 212] on button "Exportar" at bounding box center [1178, 203] width 101 height 36
type input "[DATE]"
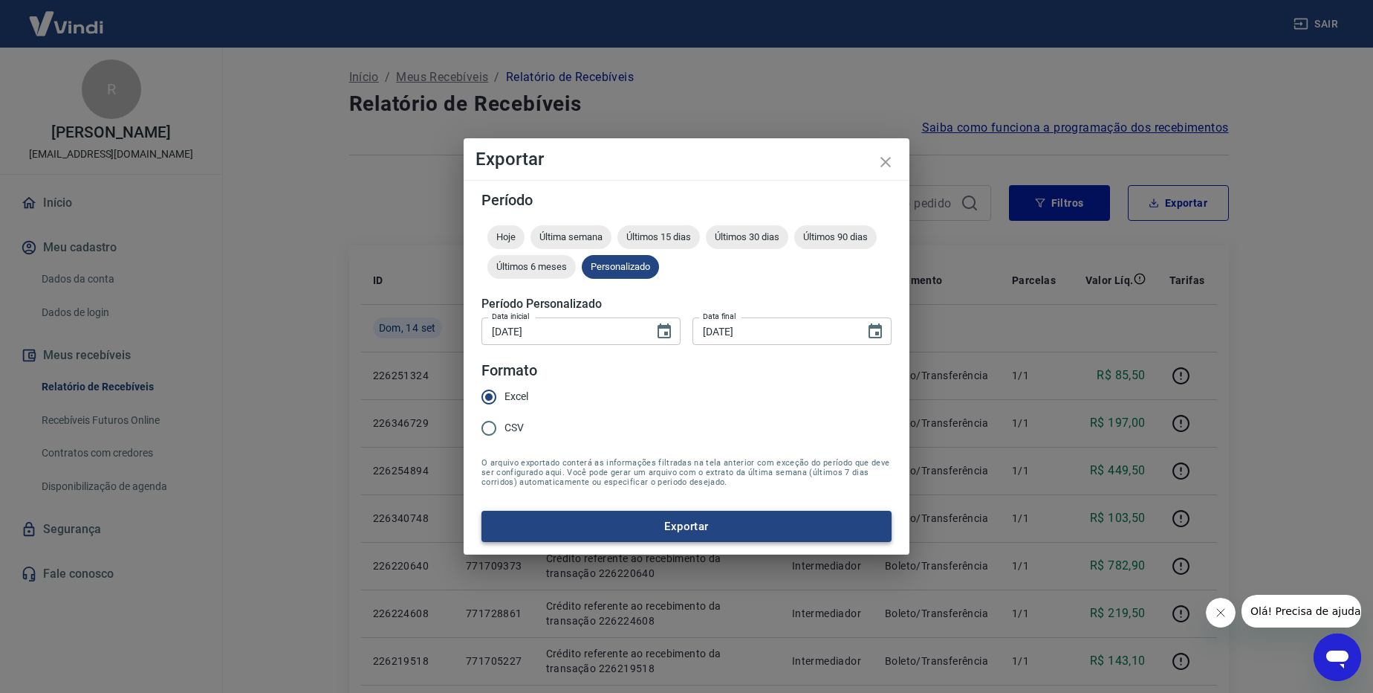
click at [661, 520] on button "Exportar" at bounding box center [687, 526] width 410 height 31
